Goal: Information Seeking & Learning: Check status

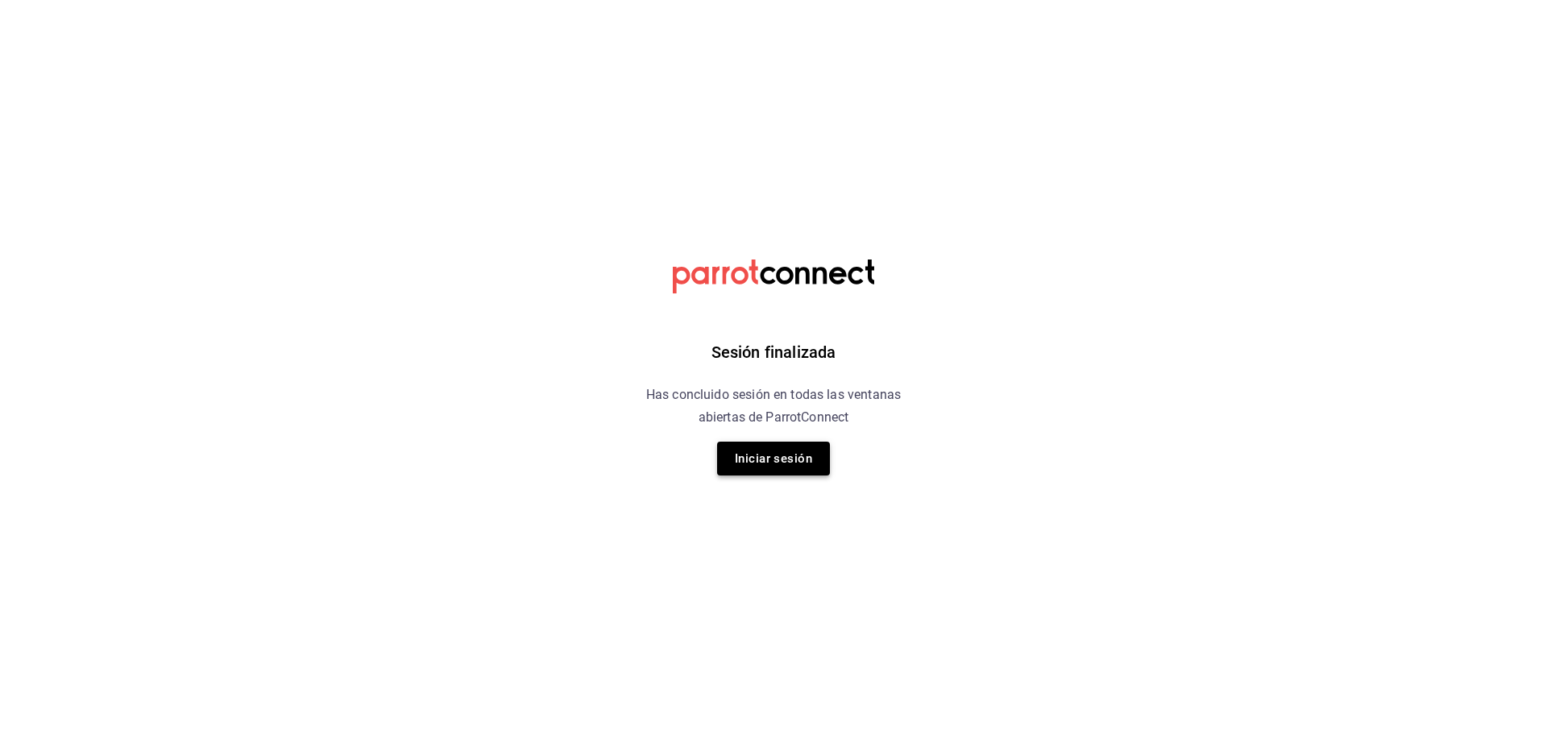
click at [789, 450] on button "Iniciar sesión" at bounding box center [773, 459] width 113 height 34
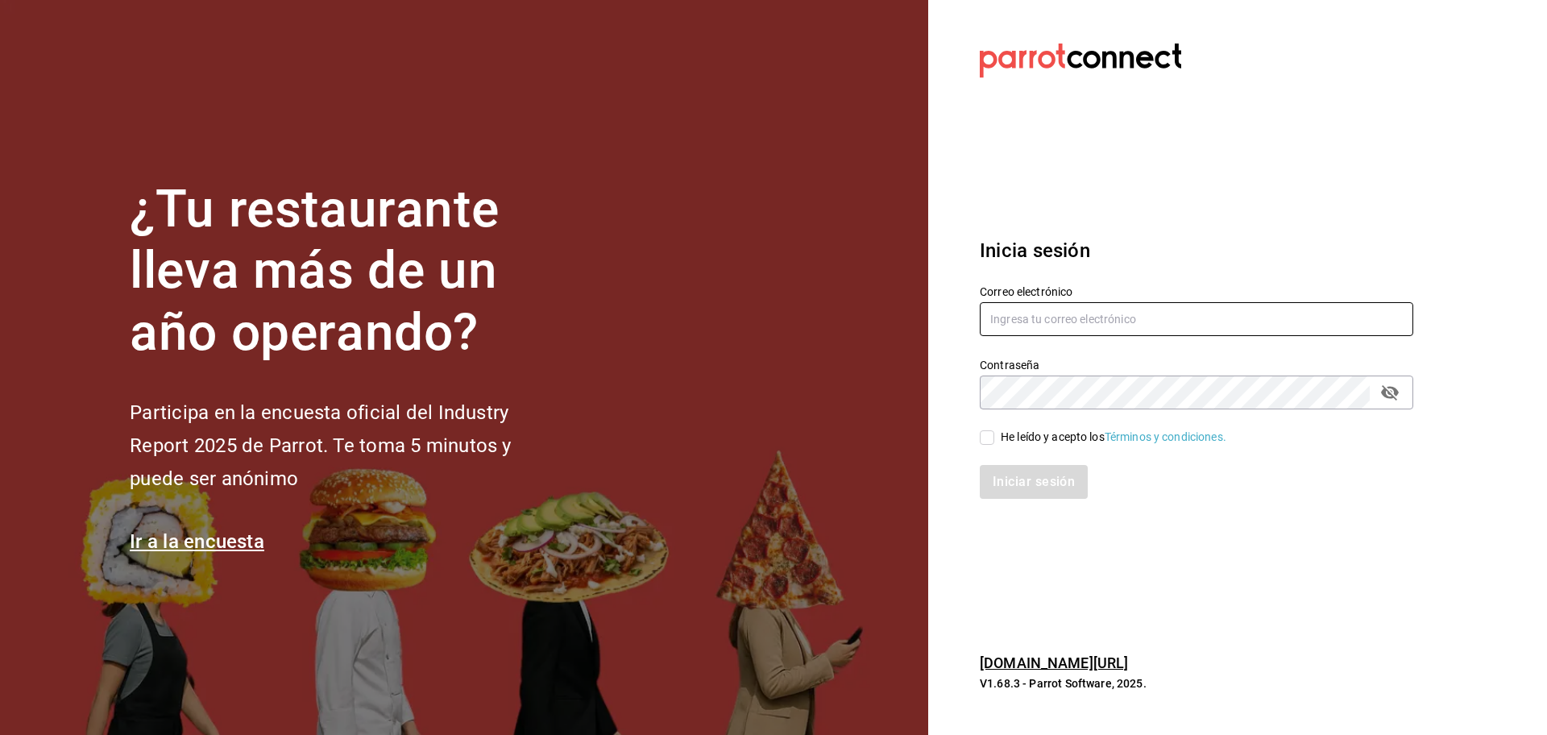
type input "breadbossmx@gmail.com"
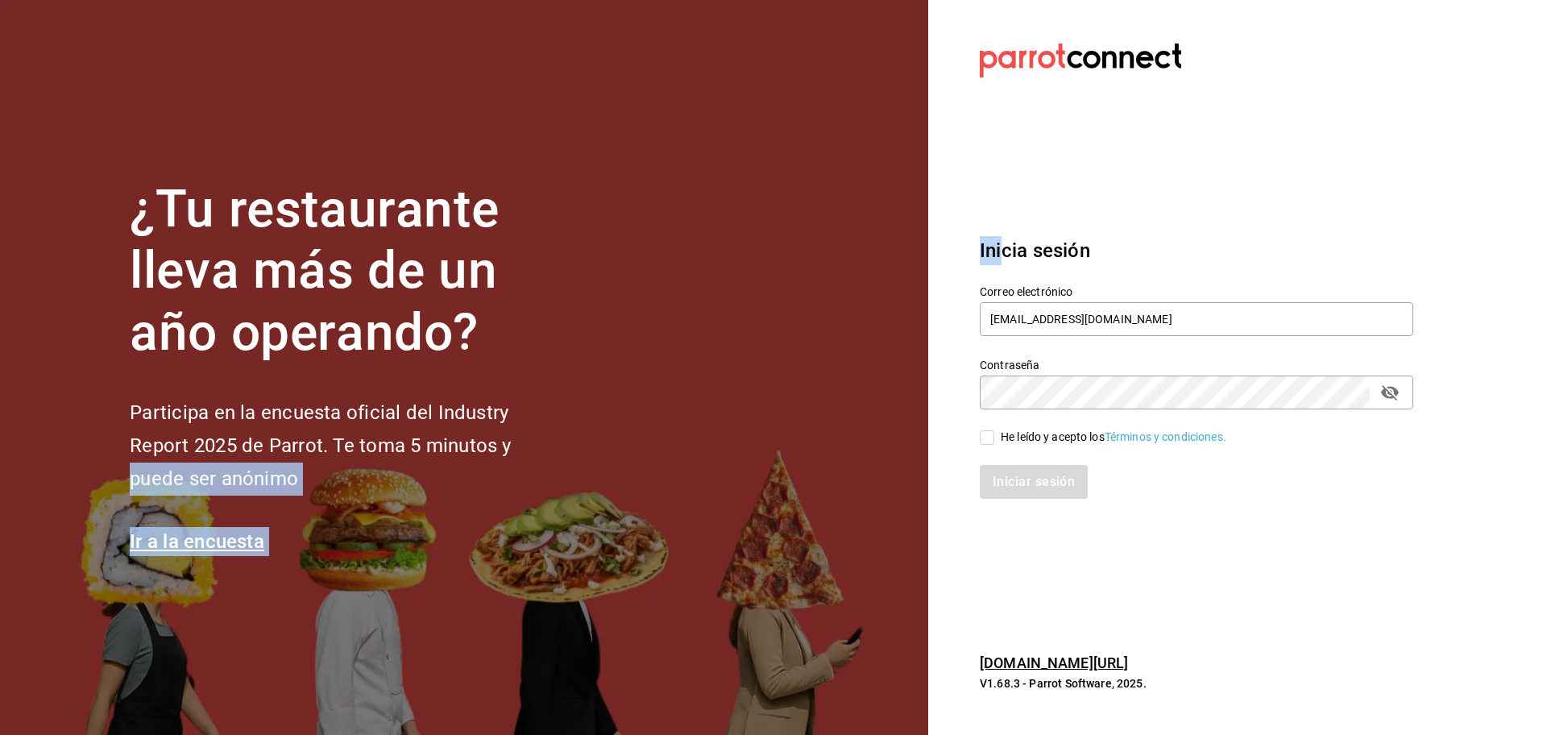
drag, startPoint x: 789, startPoint y: 450, endPoint x: 1005, endPoint y: 259, distance: 288.8
click at [1005, 259] on div "¿Tu restaurante lleva más de un año operando? Participa en la encuesta oficial …" at bounding box center [773, 367] width 1547 height 735
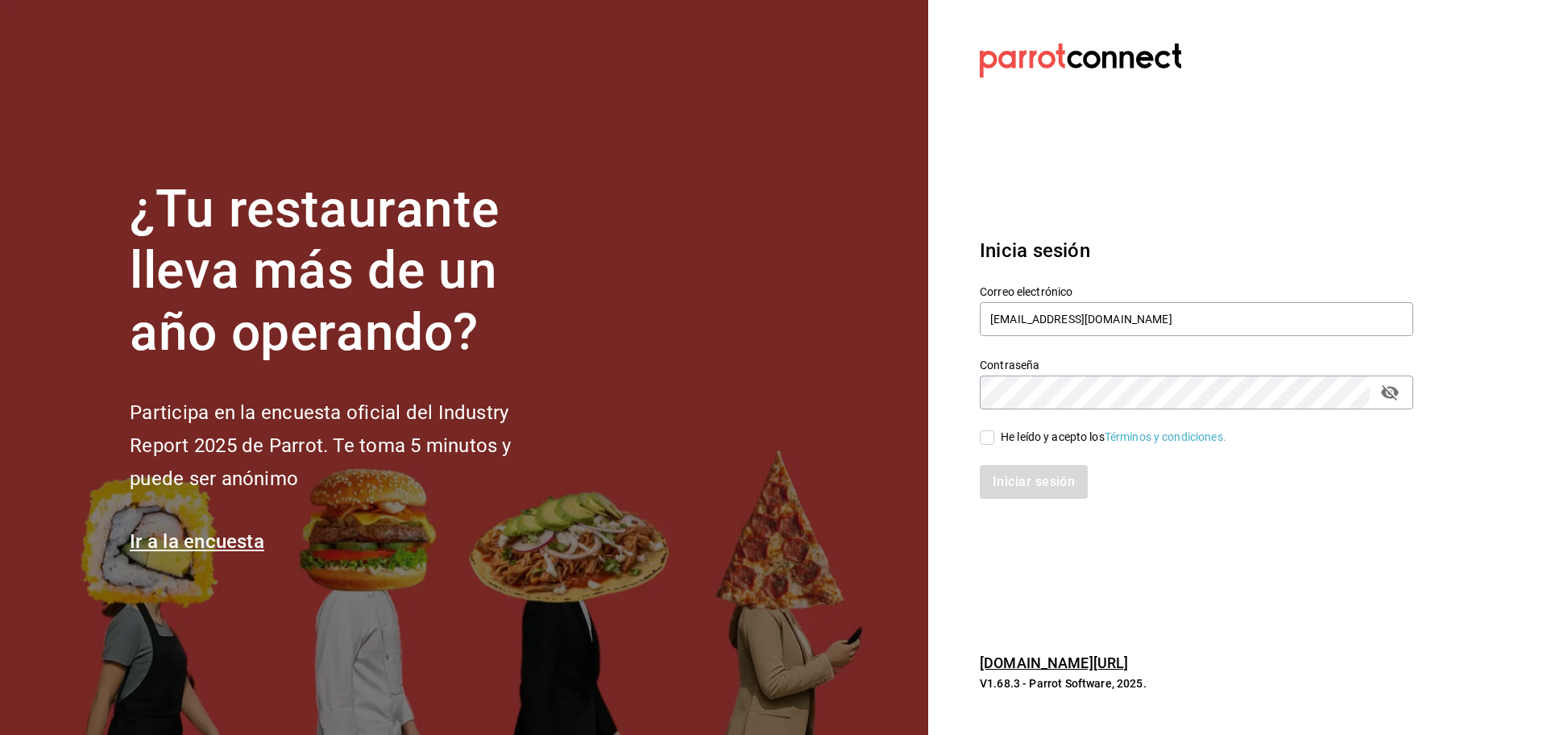
click at [991, 424] on div "He leído y acepto los Términos y condiciones." at bounding box center [1186, 427] width 453 height 37
click at [989, 430] on input "He leído y acepto los Términos y condiciones." at bounding box center [987, 437] width 15 height 15
checkbox input "true"
click at [1031, 491] on button "Iniciar sesión" at bounding box center [1035, 482] width 110 height 34
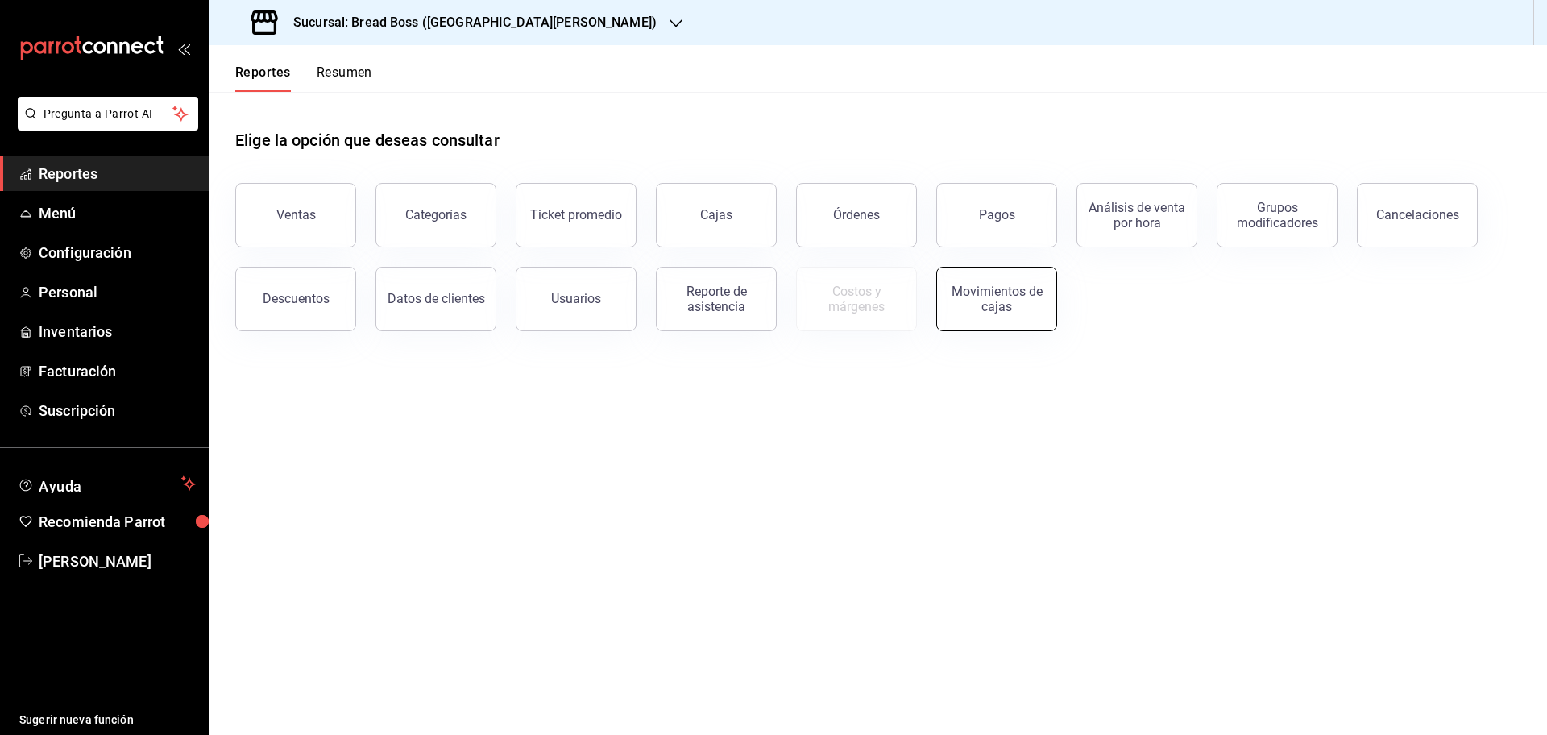
click at [998, 304] on div "Movimientos de cajas" at bounding box center [997, 299] width 100 height 31
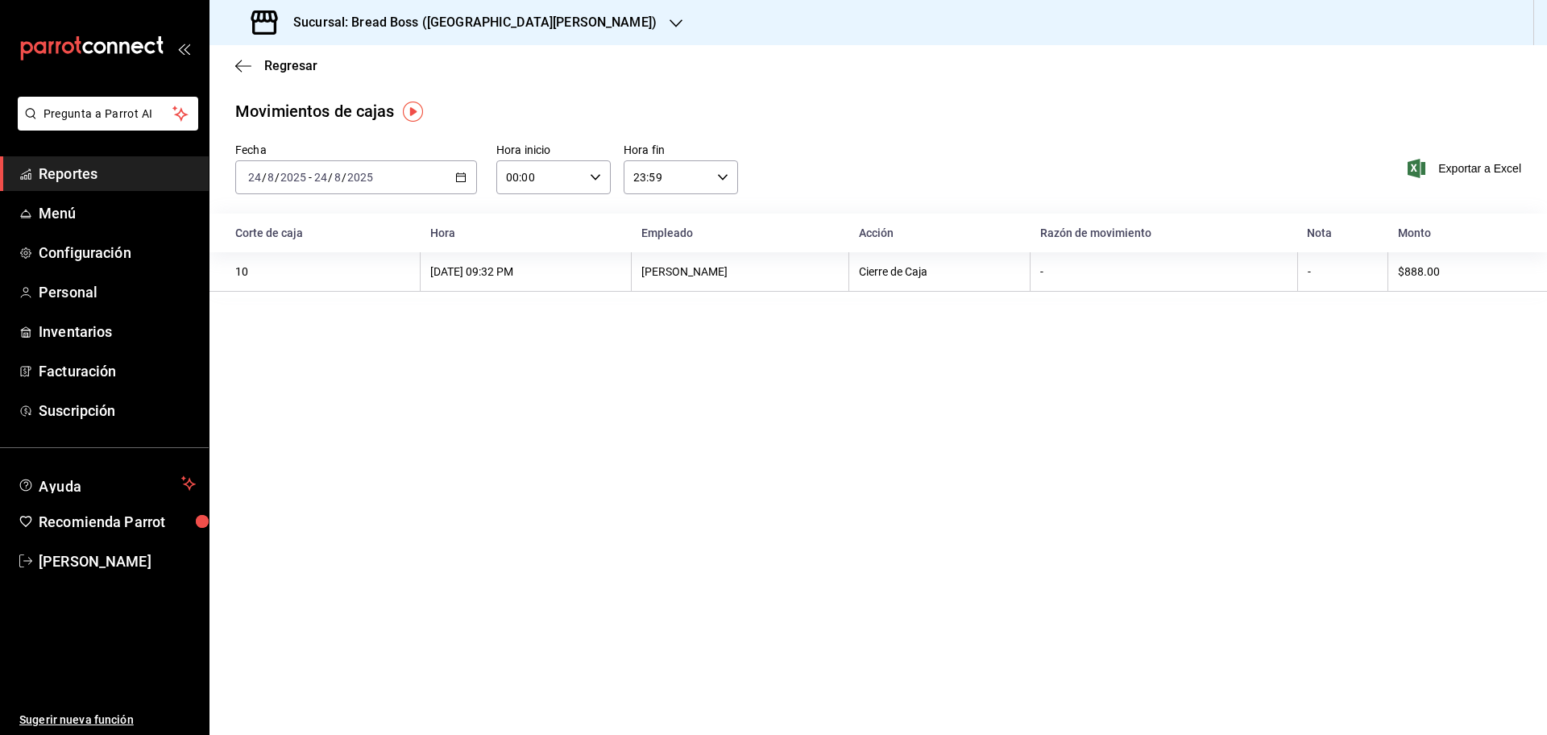
click at [389, 172] on div "[DATE] [DATE] - [DATE] [DATE]" at bounding box center [356, 177] width 242 height 34
click at [305, 411] on span "Rango de fechas" at bounding box center [311, 407] width 125 height 17
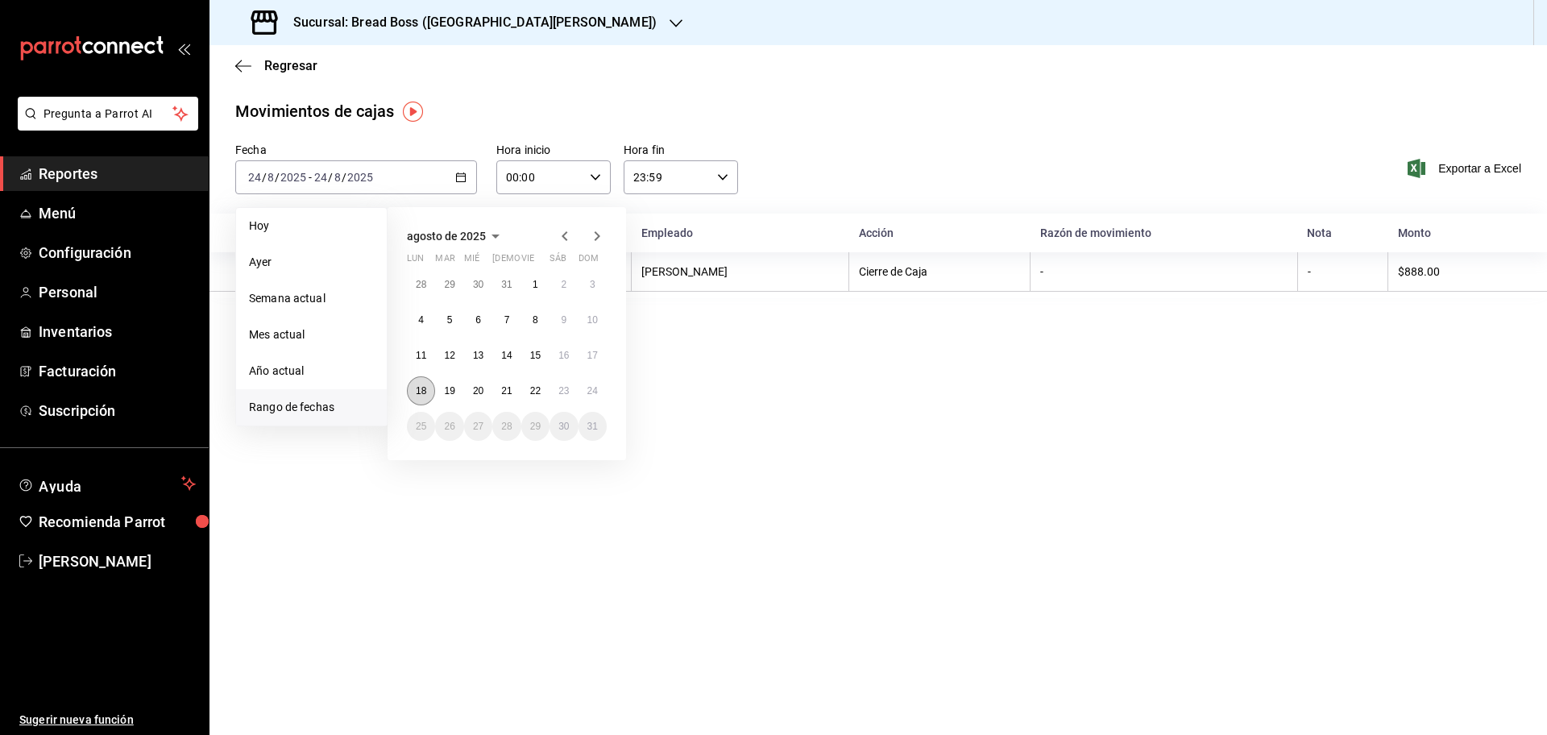
click at [421, 396] on button "18" at bounding box center [421, 390] width 28 height 29
click at [591, 389] on abbr "24" at bounding box center [592, 390] width 10 height 11
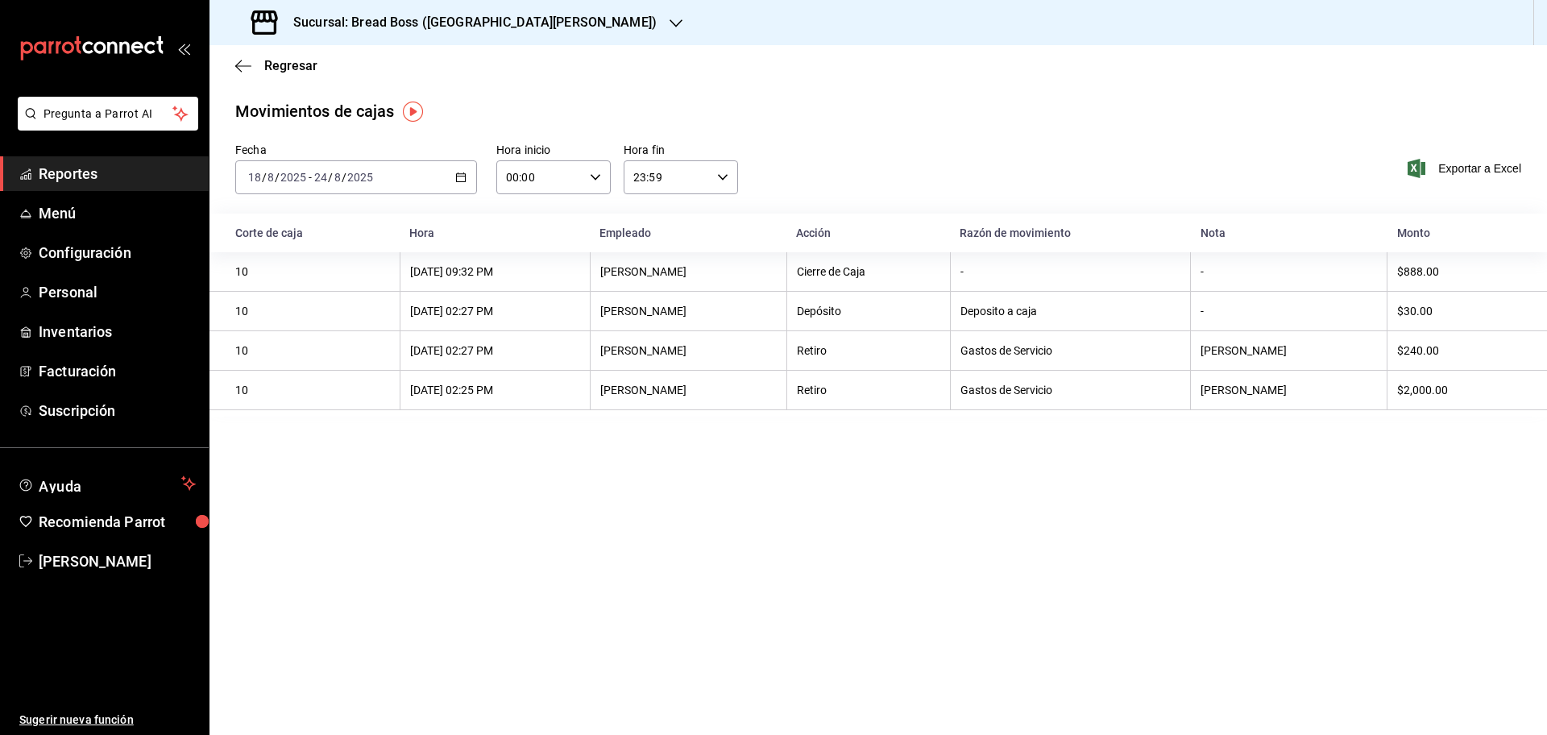
click at [104, 185] on link "Reportes" at bounding box center [104, 173] width 209 height 35
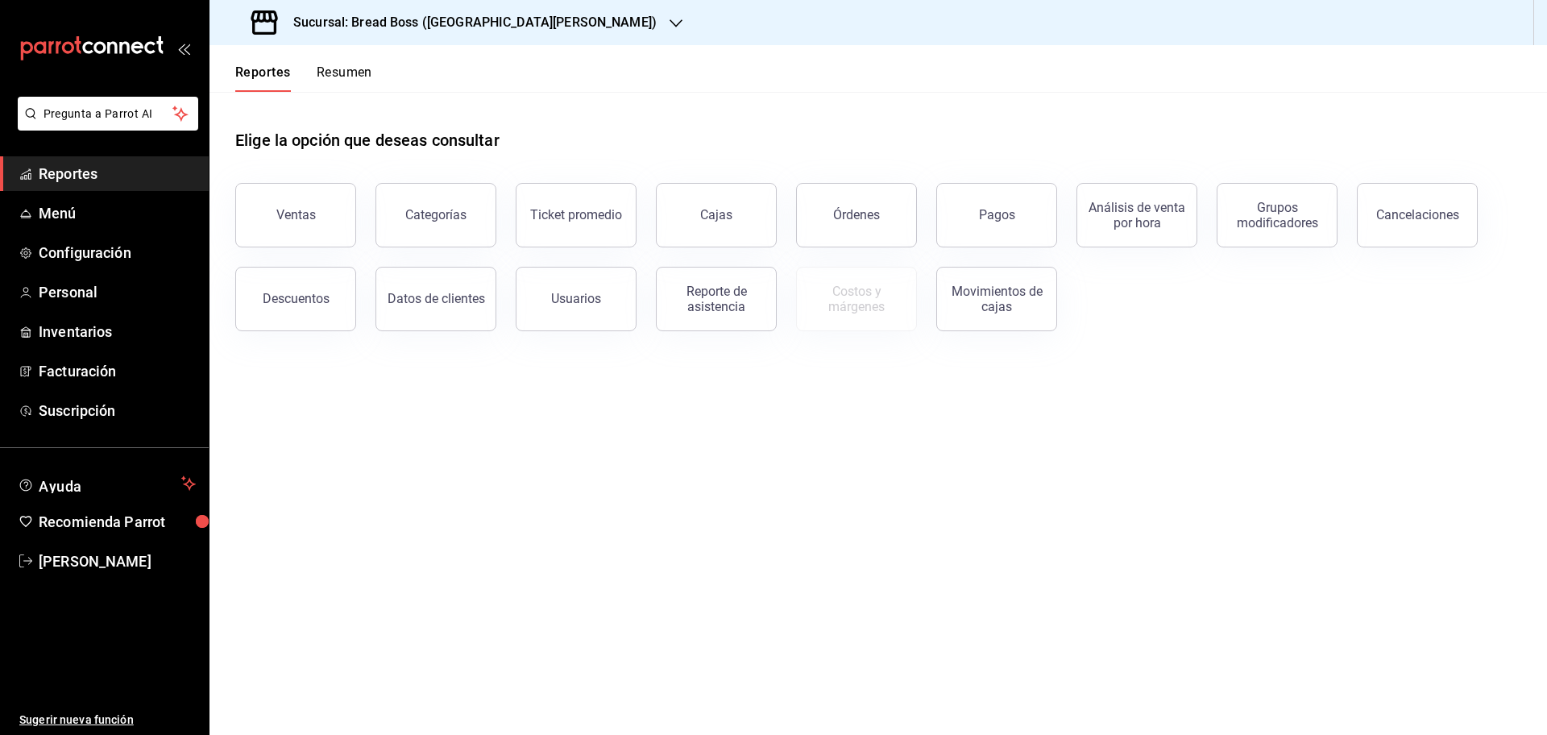
click at [471, 33] on div "Sucursal: Bread Boss ([GEOGRAPHIC_DATA][PERSON_NAME])" at bounding box center [455, 22] width 467 height 45
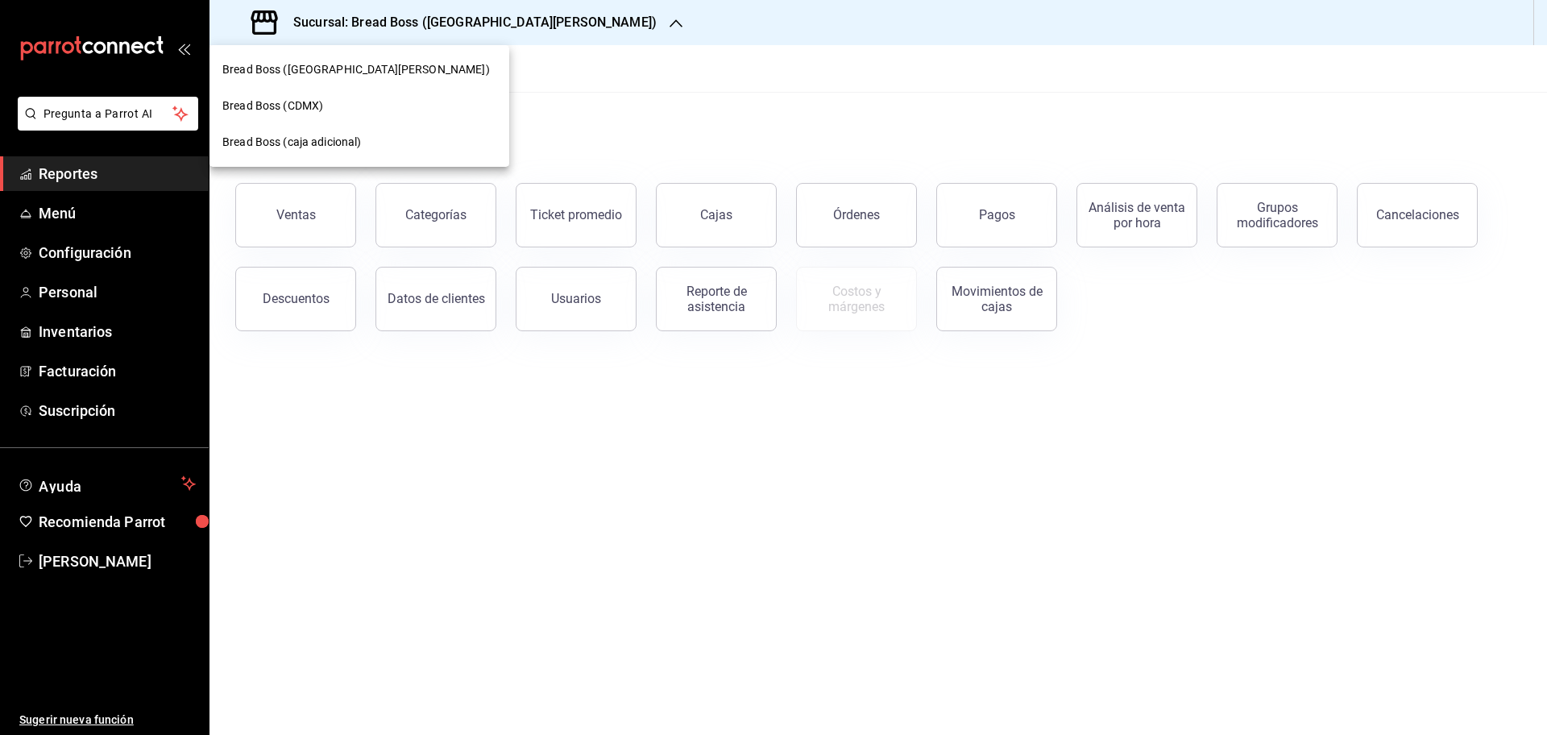
click at [379, 109] on div "Bread Boss (CDMX)" at bounding box center [359, 105] width 274 height 17
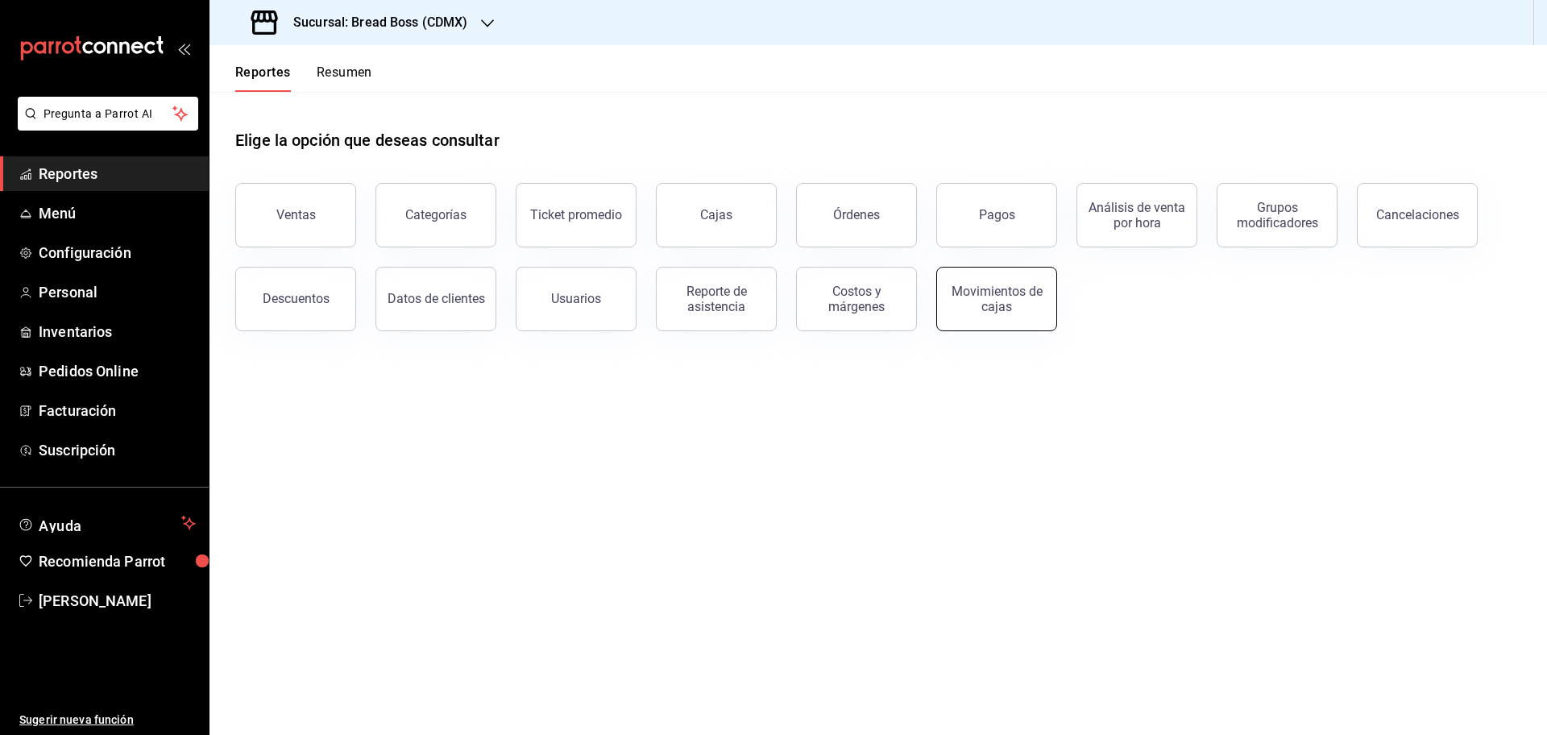
click at [1017, 301] on div "Movimientos de cajas" at bounding box center [997, 299] width 100 height 31
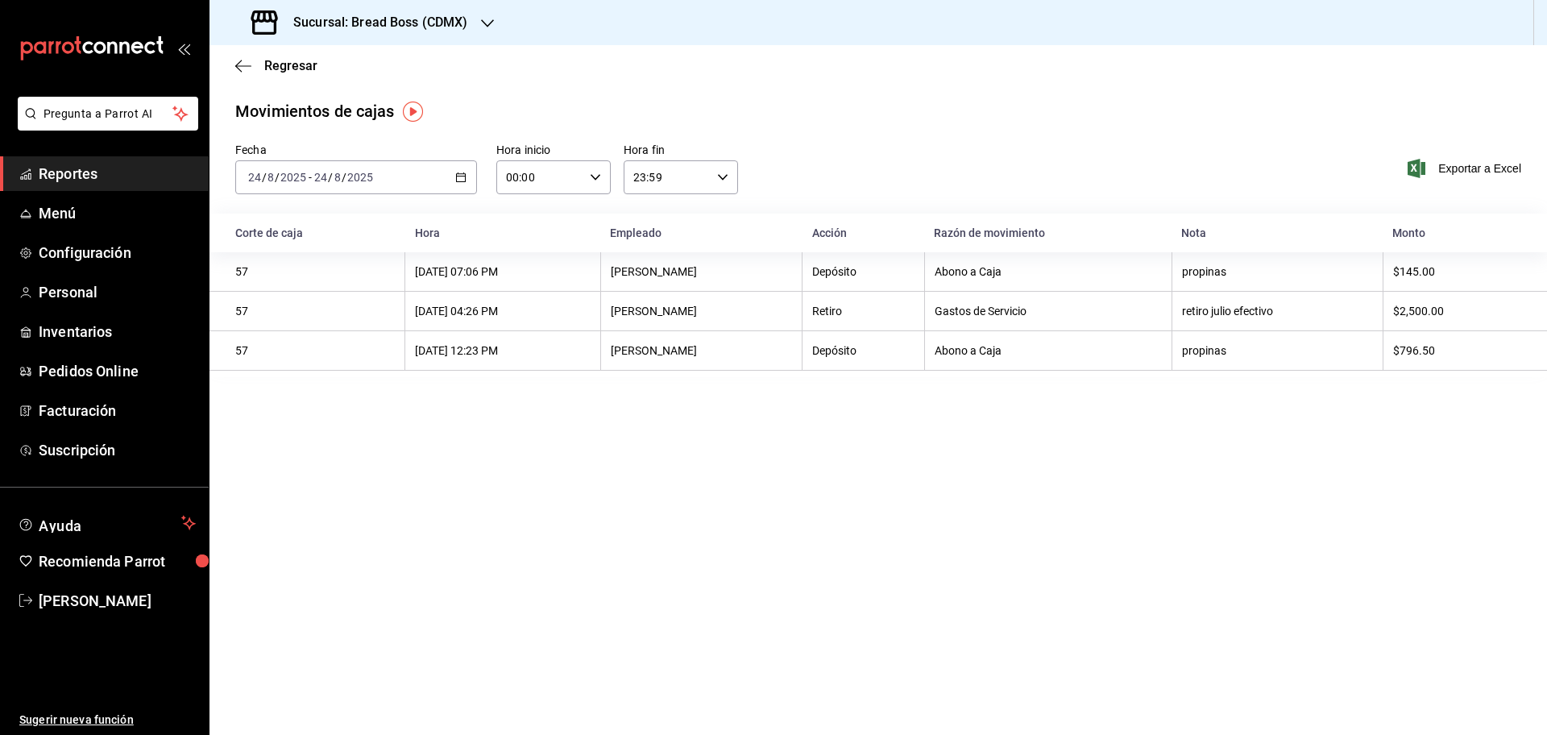
click at [439, 161] on div "[DATE] [DATE] - [DATE] [DATE]" at bounding box center [356, 177] width 242 height 34
click at [334, 417] on li "Rango de fechas" at bounding box center [311, 407] width 151 height 36
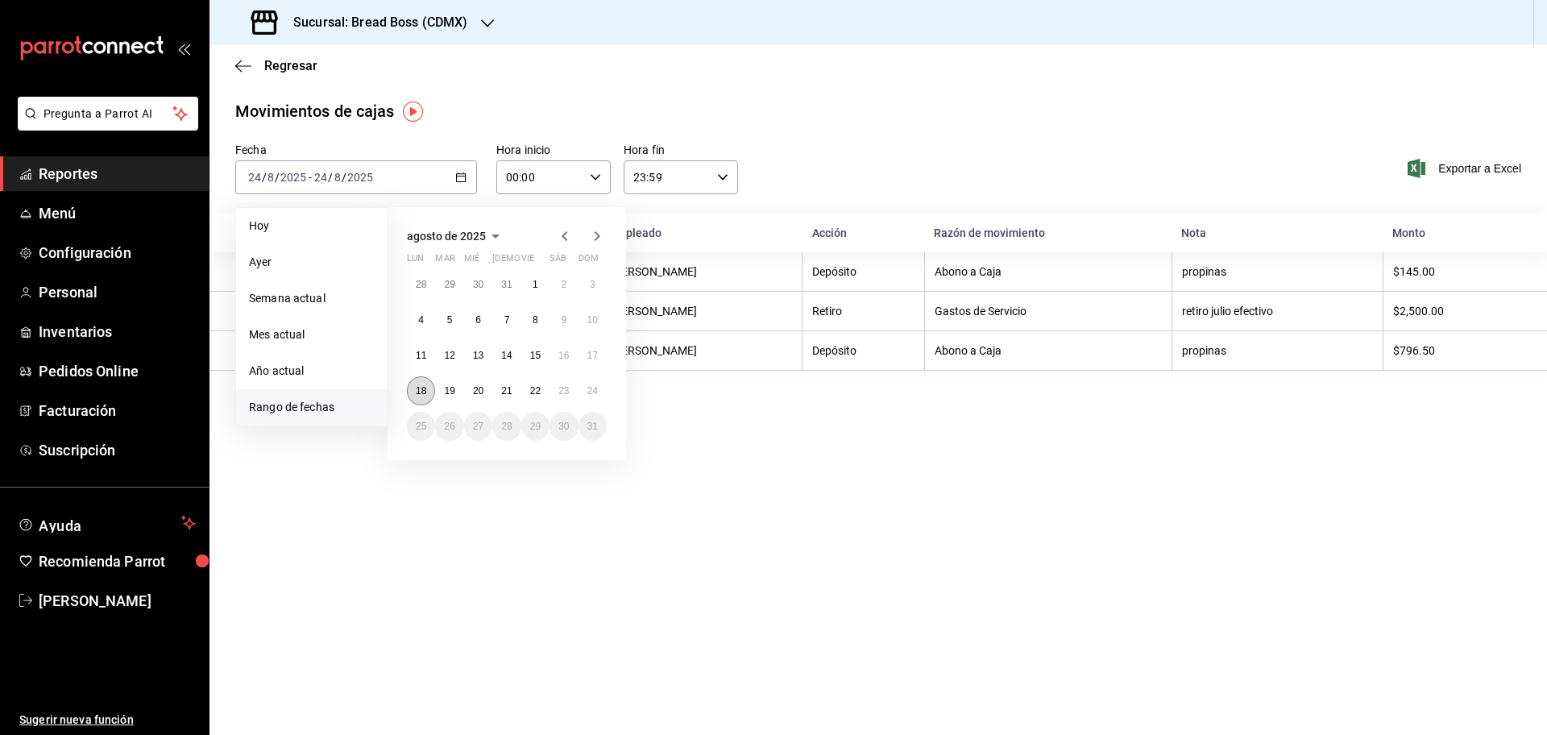
click at [428, 387] on button "18" at bounding box center [421, 390] width 28 height 29
click at [595, 392] on abbr "24" at bounding box center [592, 390] width 10 height 11
click at [411, 388] on button "18" at bounding box center [421, 390] width 28 height 29
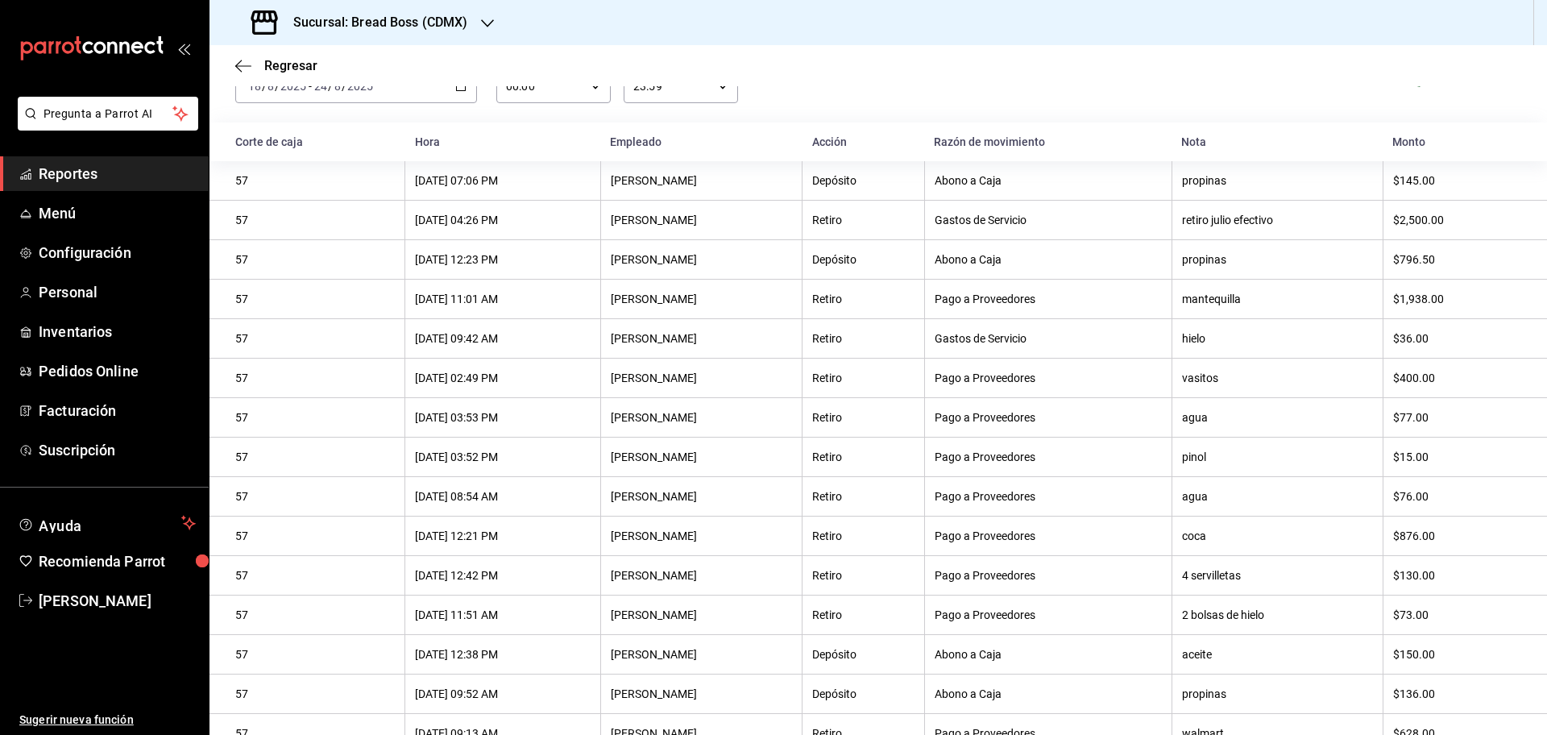
scroll to position [129, 0]
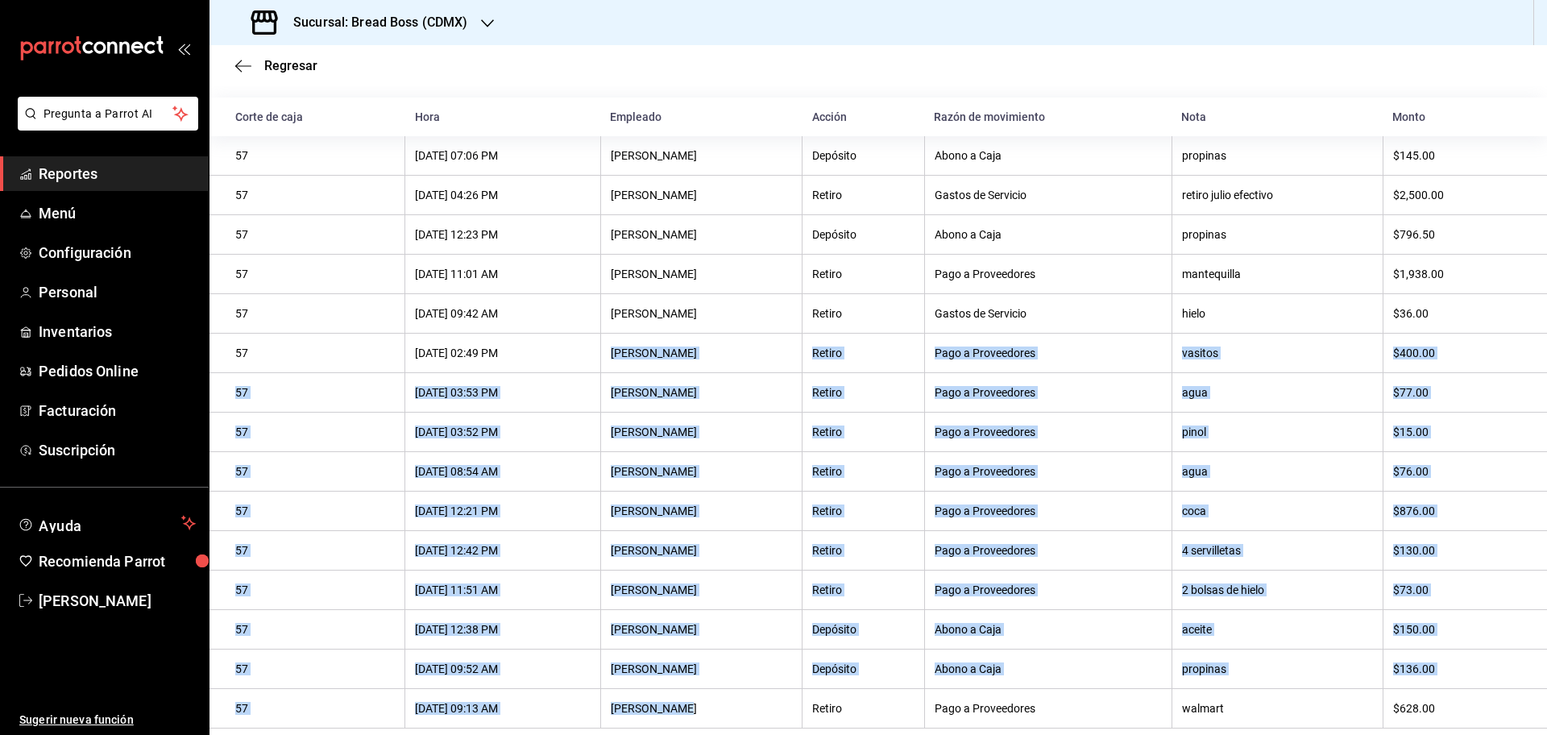
drag, startPoint x: 756, startPoint y: 690, endPoint x: 646, endPoint y: 344, distance: 362.6
click at [646, 344] on tbody "57 [DATE] 07:06 PM [PERSON_NAME] Abono a Caja propinas $145.00 57 [DATE] 04:26 …" at bounding box center [878, 432] width 1338 height 592
click at [646, 344] on th "[PERSON_NAME]" at bounding box center [700, 353] width 201 height 39
drag, startPoint x: 646, startPoint y: 344, endPoint x: 1142, endPoint y: 608, distance: 561.6
click at [1142, 608] on tbody "57 [DATE] 07:06 PM [PERSON_NAME] Abono a Caja propinas $145.00 57 [DATE] 04:26 …" at bounding box center [878, 432] width 1338 height 592
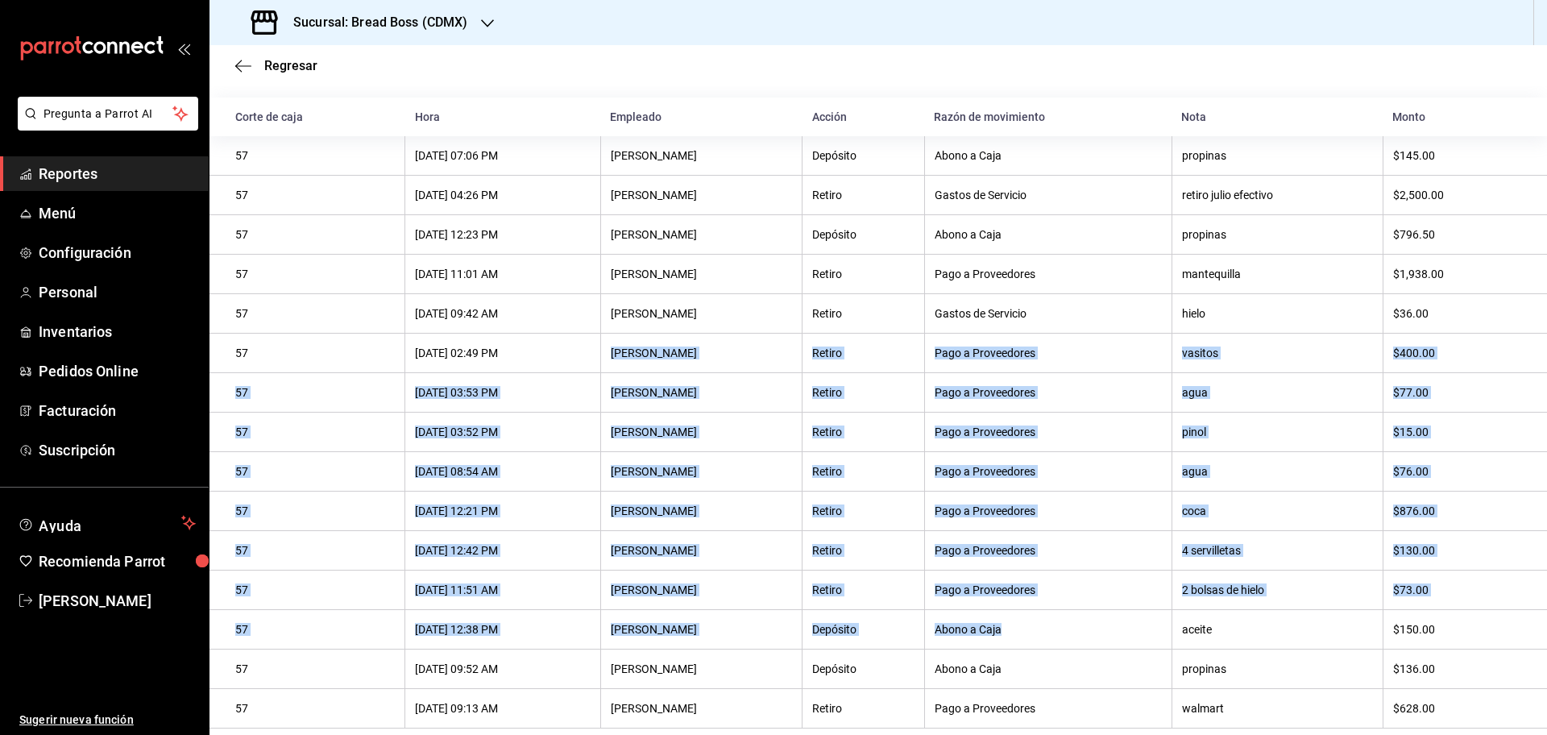
click at [685, 583] on div "[PERSON_NAME]" at bounding box center [701, 589] width 181 height 13
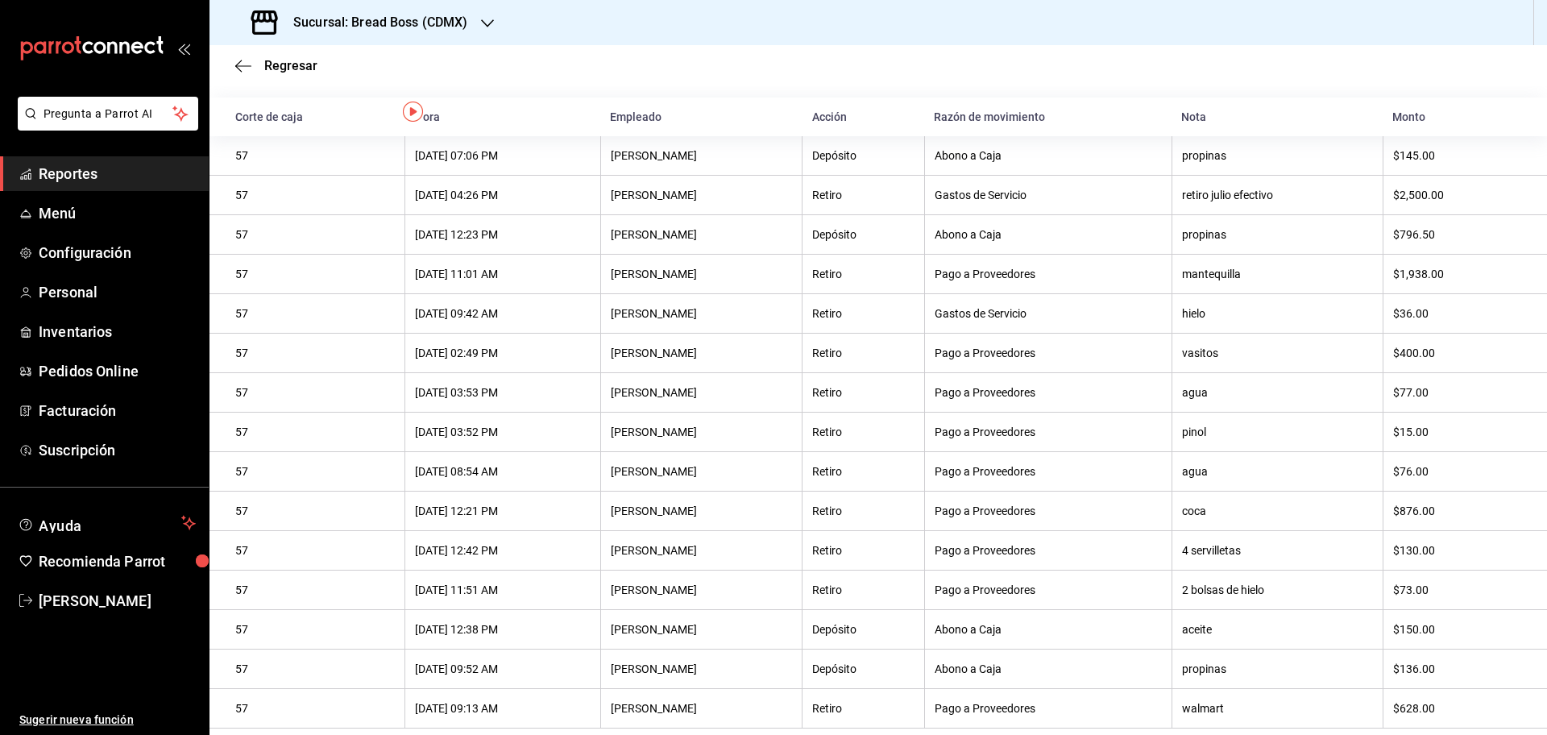
scroll to position [0, 0]
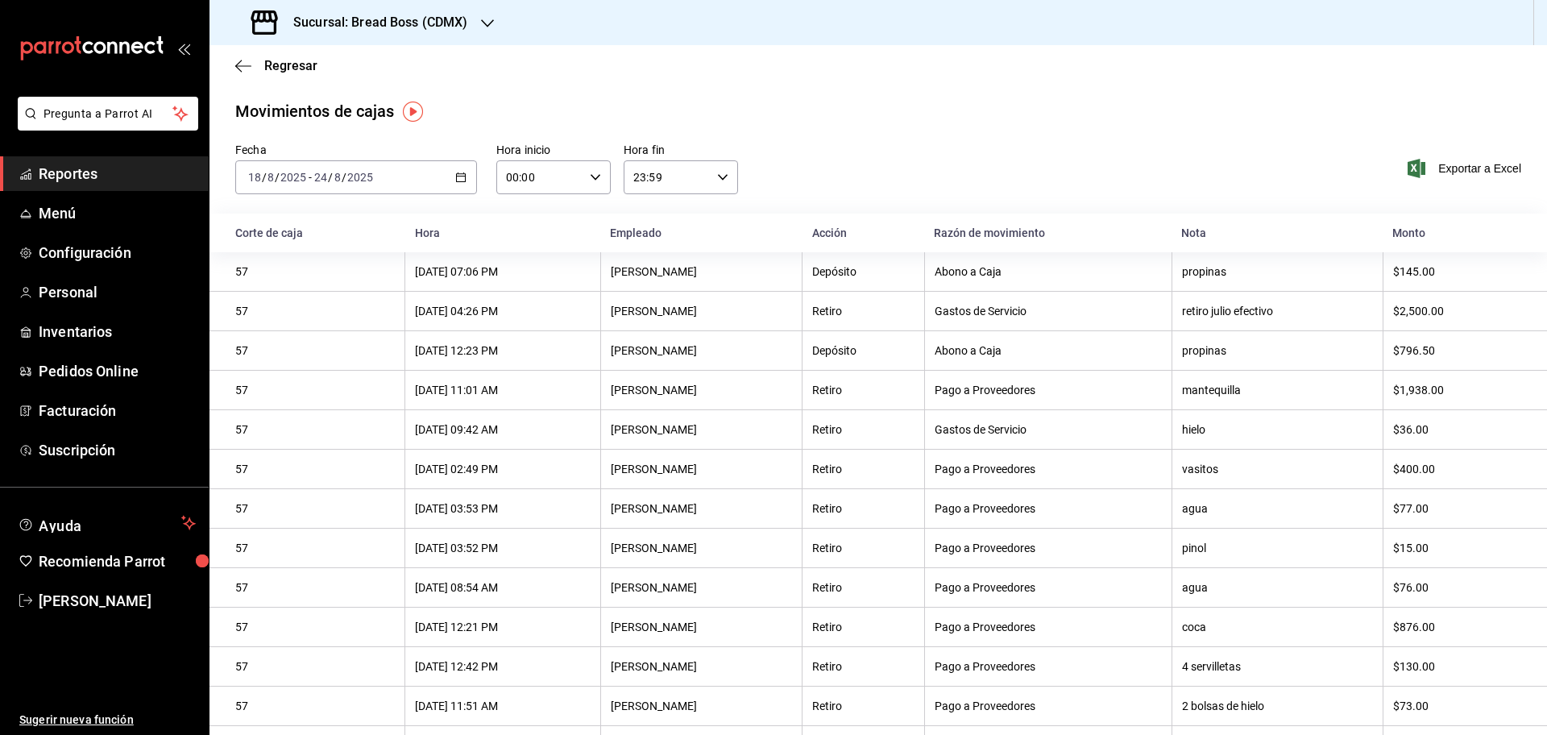
click at [161, 175] on span "Reportes" at bounding box center [117, 174] width 157 height 22
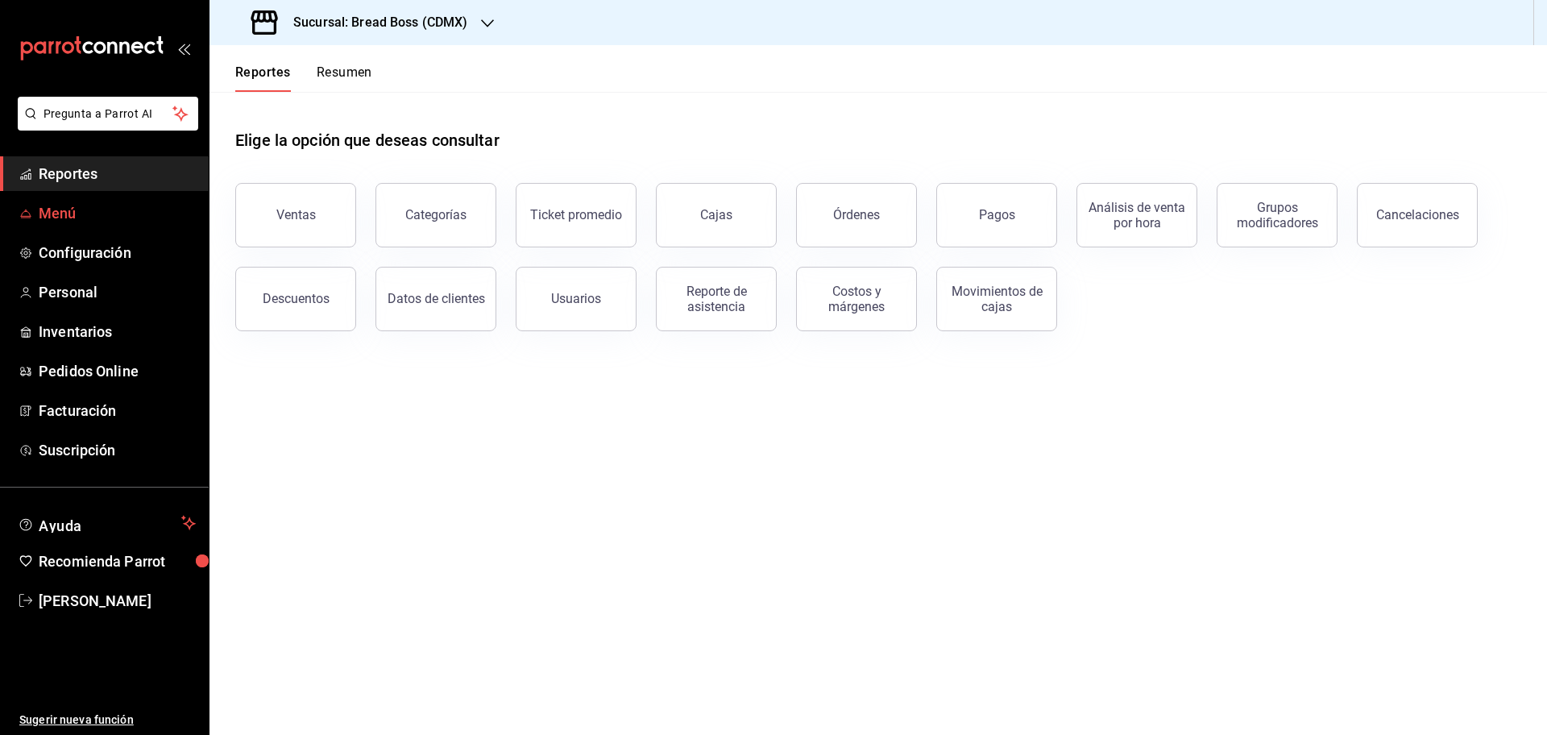
click at [61, 222] on span "Menú" at bounding box center [117, 213] width 157 height 22
